Goal: Find specific page/section: Find specific page/section

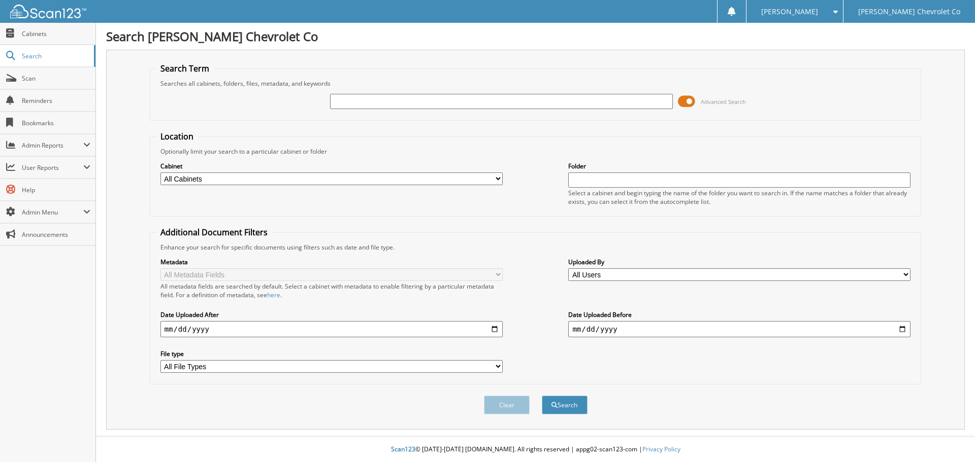
click at [352, 105] on input "text" at bounding box center [501, 101] width 342 height 15
paste input "100035274"
type input "100035274"
click at [580, 413] on button "Search" at bounding box center [565, 405] width 46 height 19
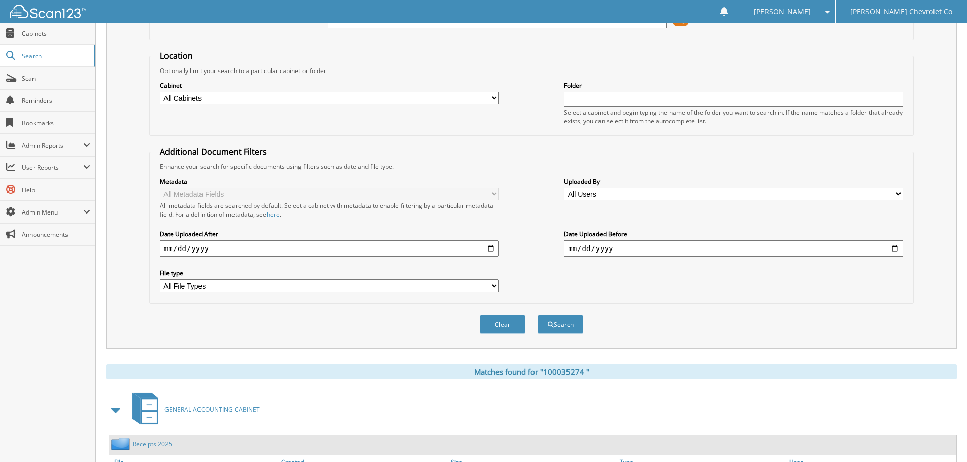
scroll to position [161, 0]
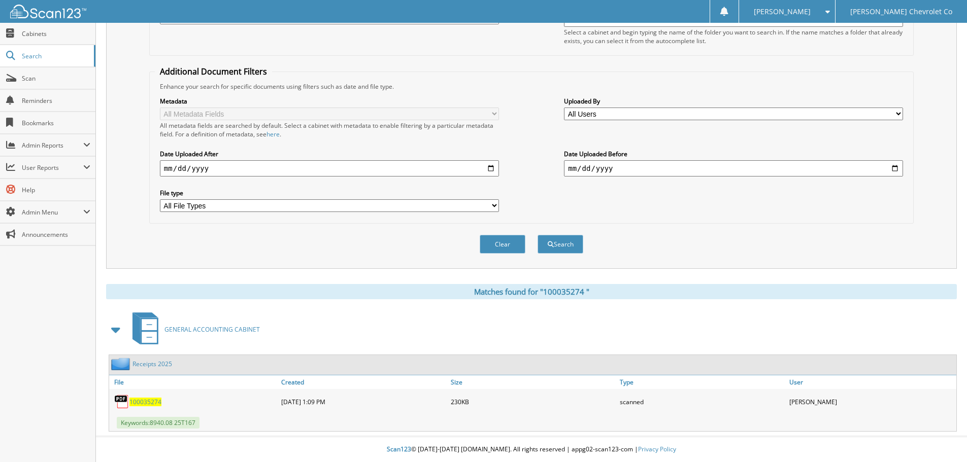
click at [149, 406] on span "1 0 0 0 3 5 2 7 4" at bounding box center [145, 402] width 32 height 9
